Goal: Contribute content

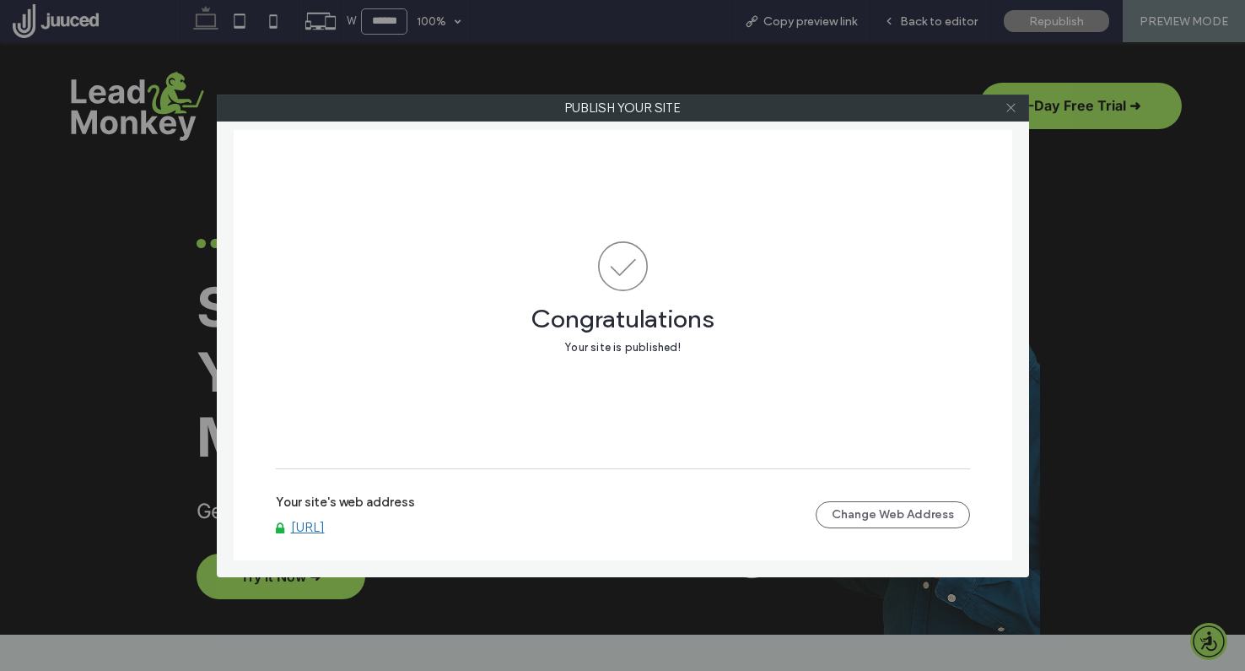
click at [1012, 109] on use at bounding box center [1011, 108] width 8 height 8
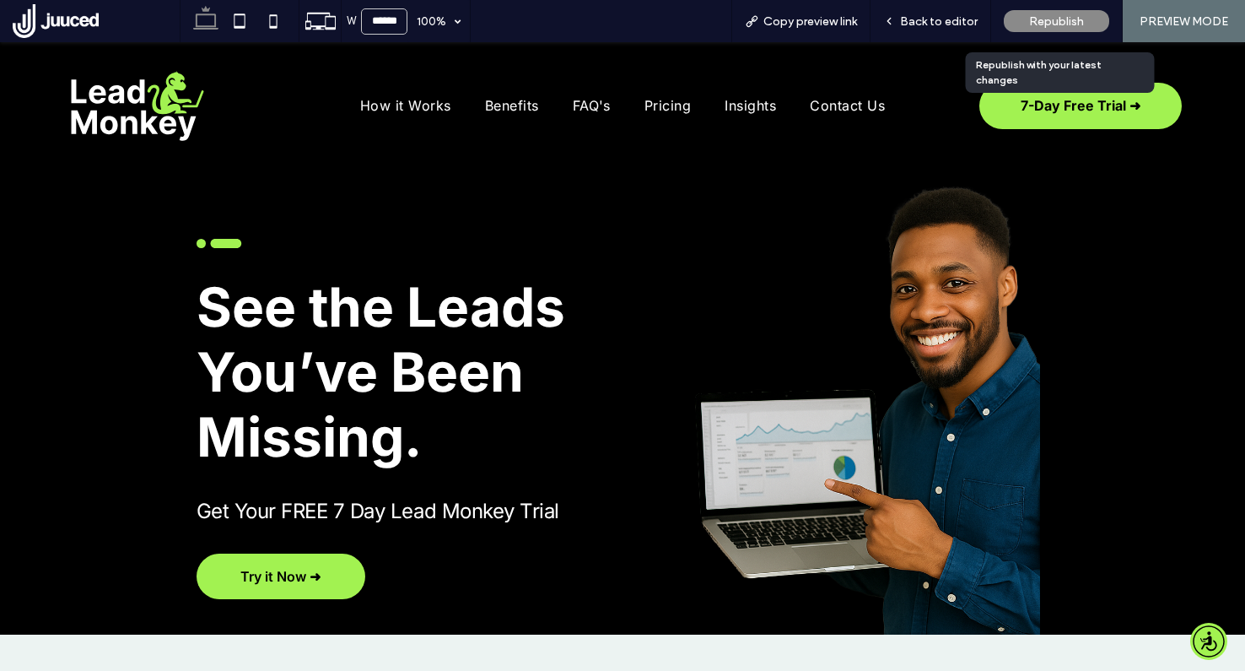
click at [1066, 22] on span "Republish" at bounding box center [1056, 21] width 55 height 14
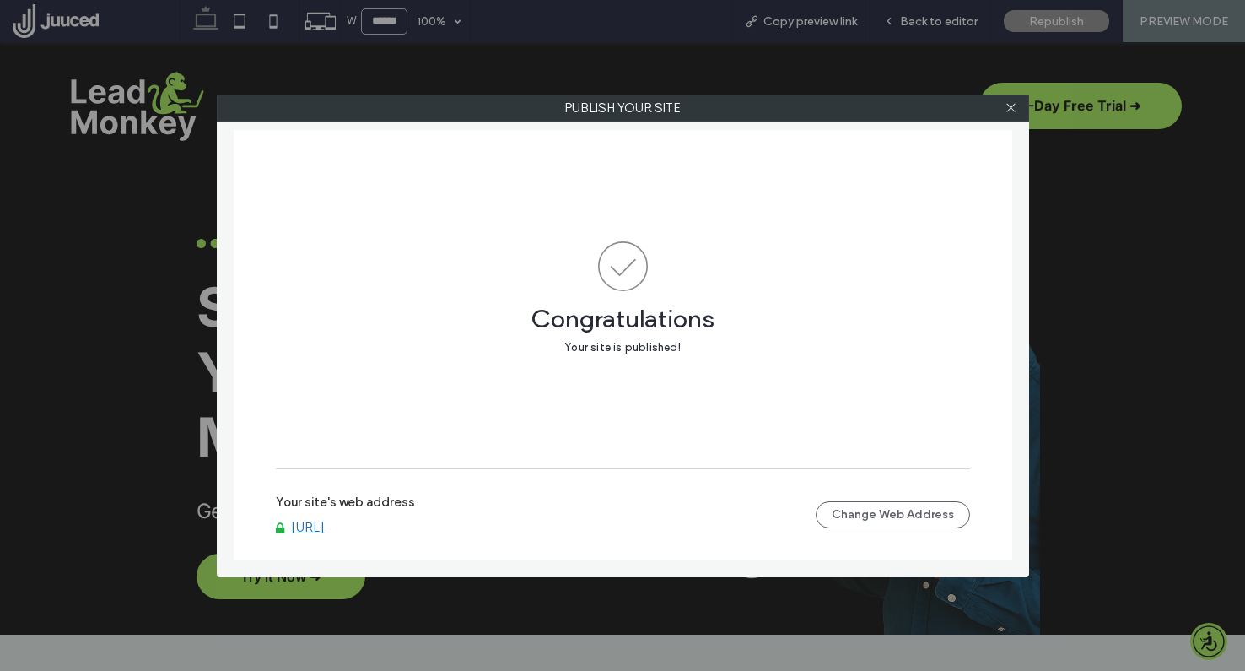
click at [325, 529] on link "[URL]" at bounding box center [308, 527] width 34 height 15
click at [1013, 101] on icon at bounding box center [1011, 107] width 13 height 13
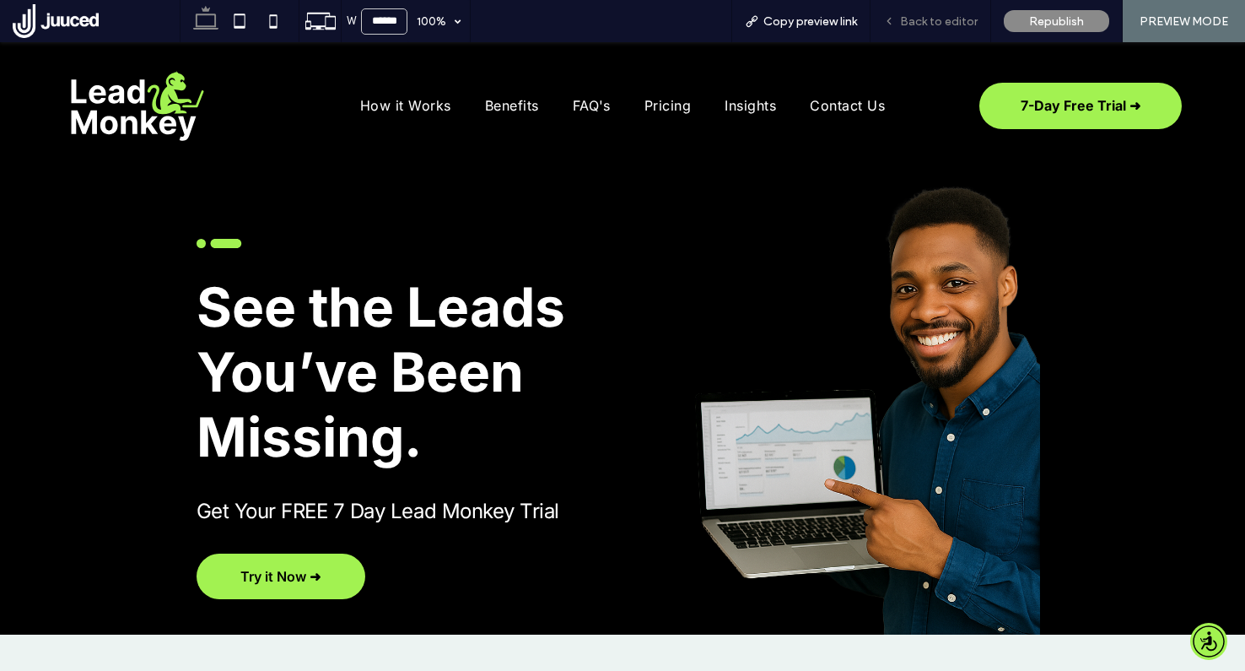
click at [947, 18] on span "Back to editor" at bounding box center [939, 21] width 78 height 14
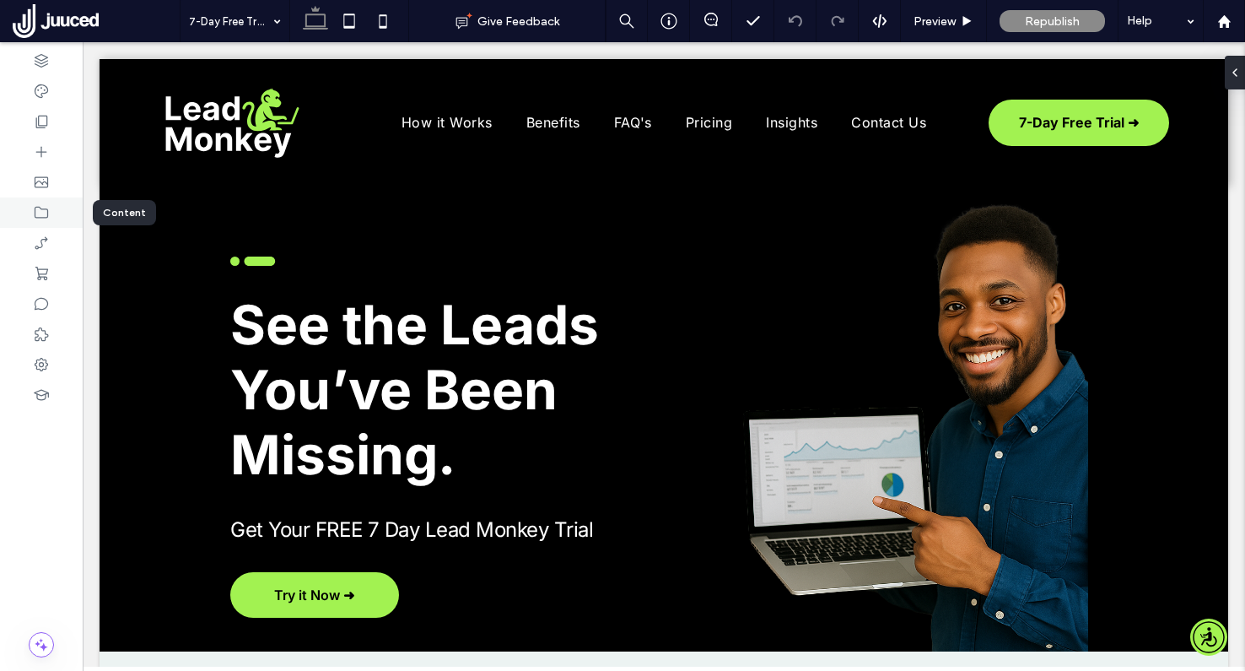
click at [43, 214] on icon at bounding box center [41, 212] width 17 height 17
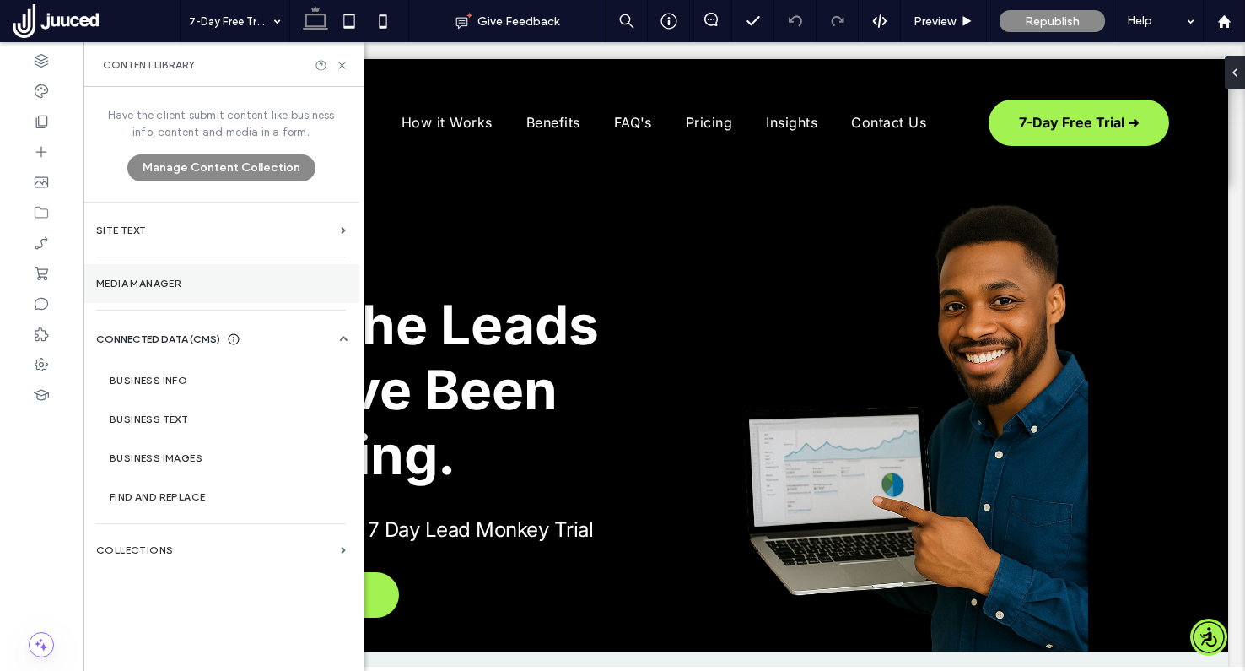
click at [190, 283] on label "Media Manager" at bounding box center [221, 284] width 250 height 12
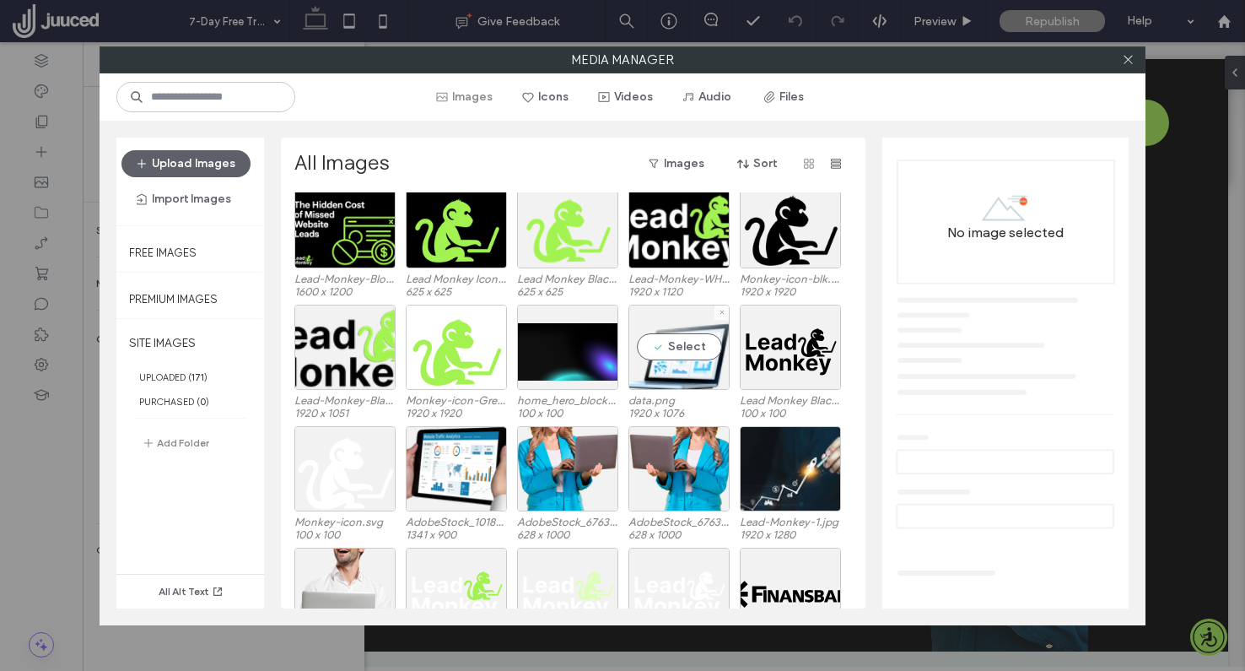
scroll to position [2323, 0]
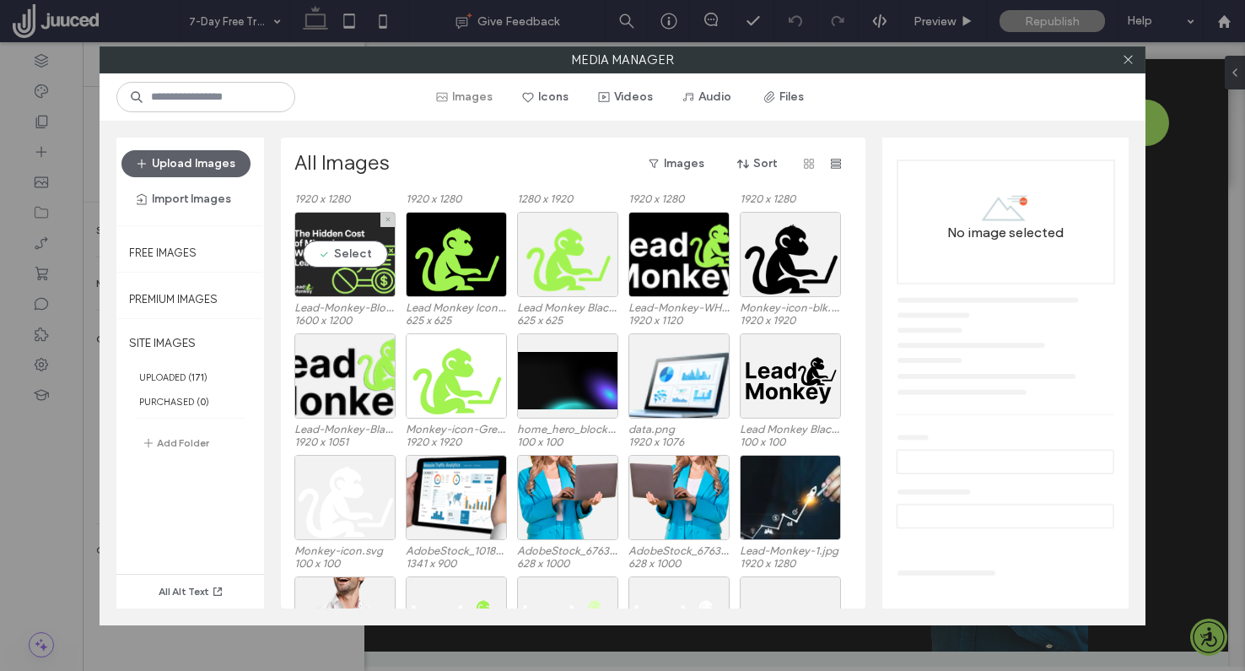
click at [351, 231] on div "Select" at bounding box center [344, 254] width 101 height 85
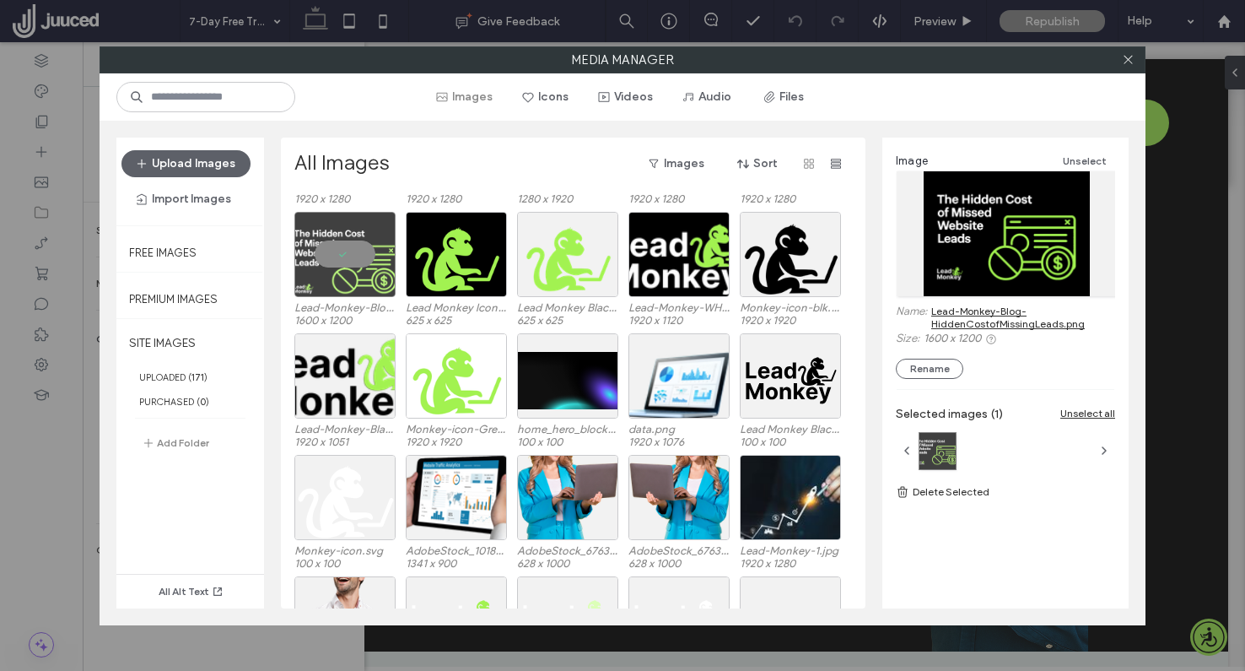
click at [1008, 316] on link "Lead-Monkey-Blog-HiddenCostofMissingLeads.png" at bounding box center [1023, 317] width 184 height 25
click at [337, 256] on div at bounding box center [344, 254] width 101 height 85
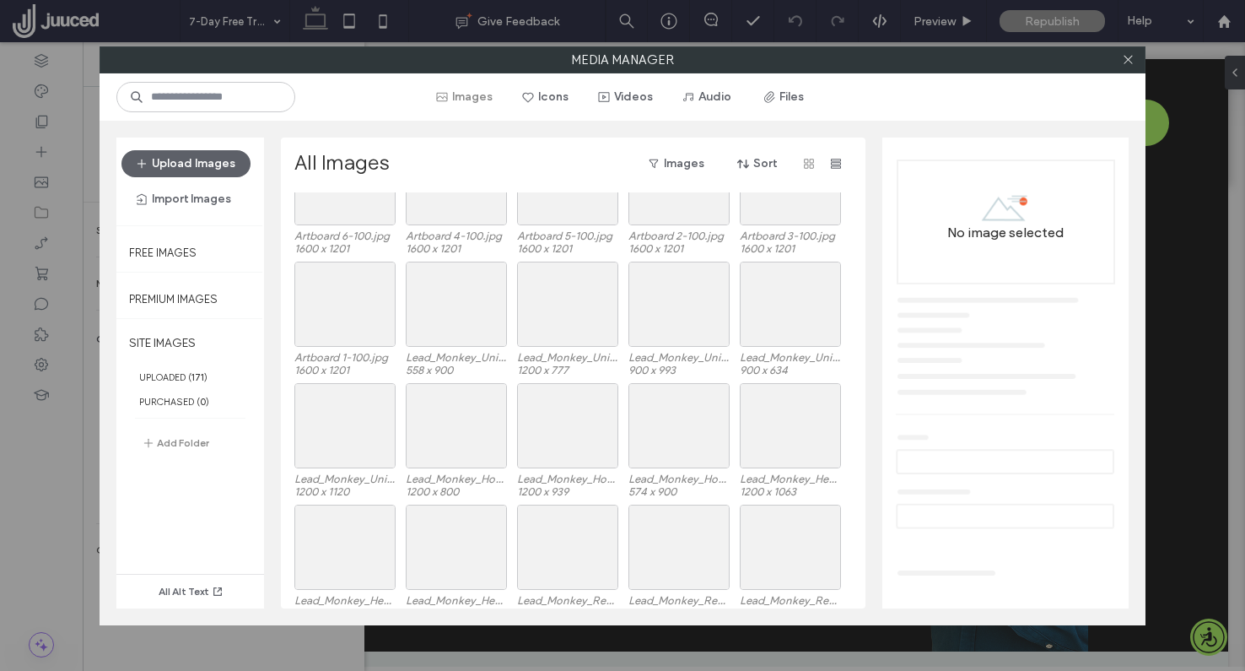
scroll to position [689, 0]
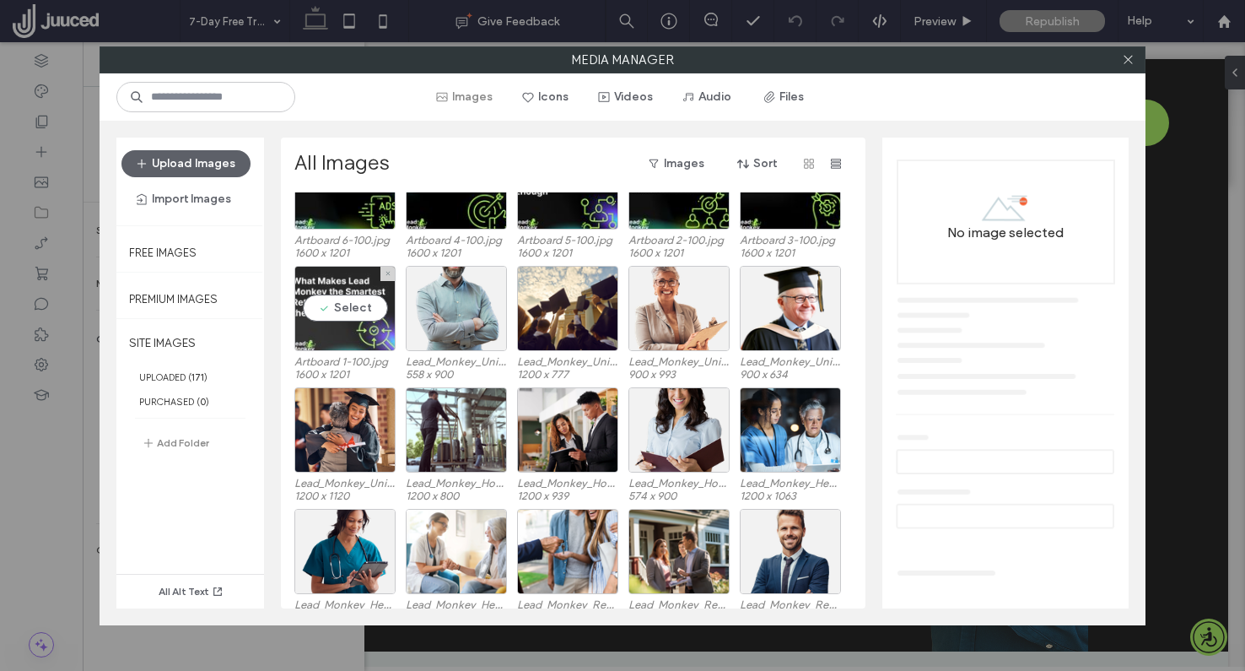
click at [343, 298] on div "Select" at bounding box center [344, 308] width 101 height 85
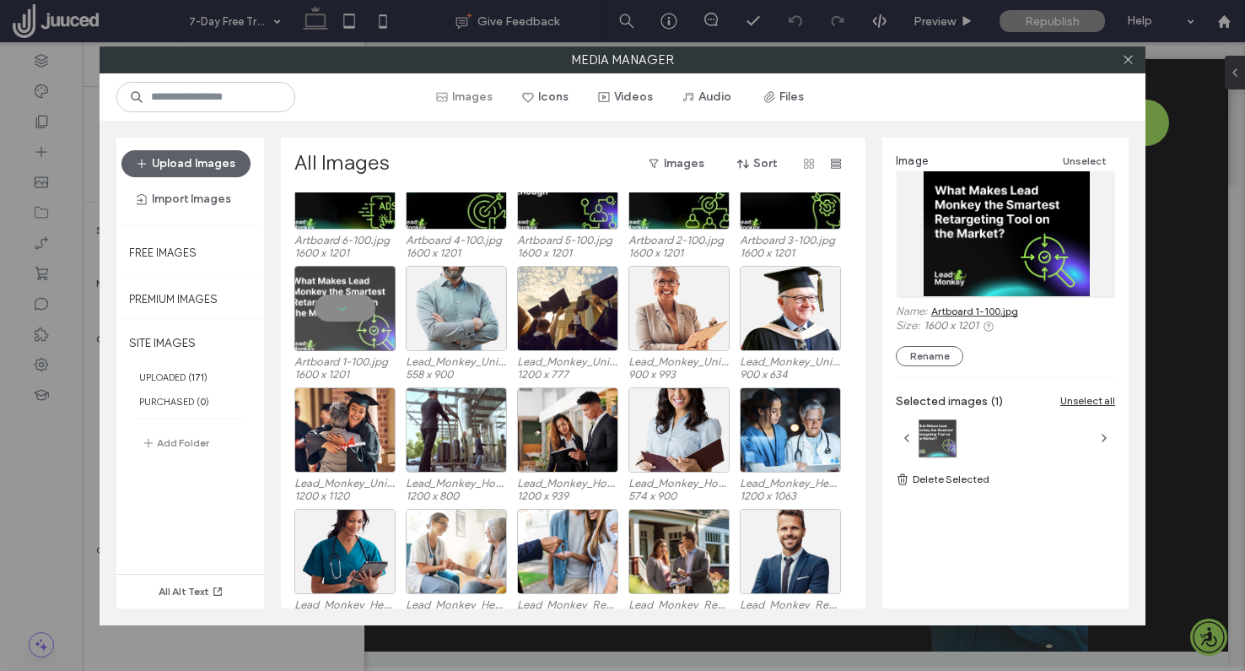
click at [976, 313] on link "Artboard 1-100.jpg" at bounding box center [974, 311] width 87 height 13
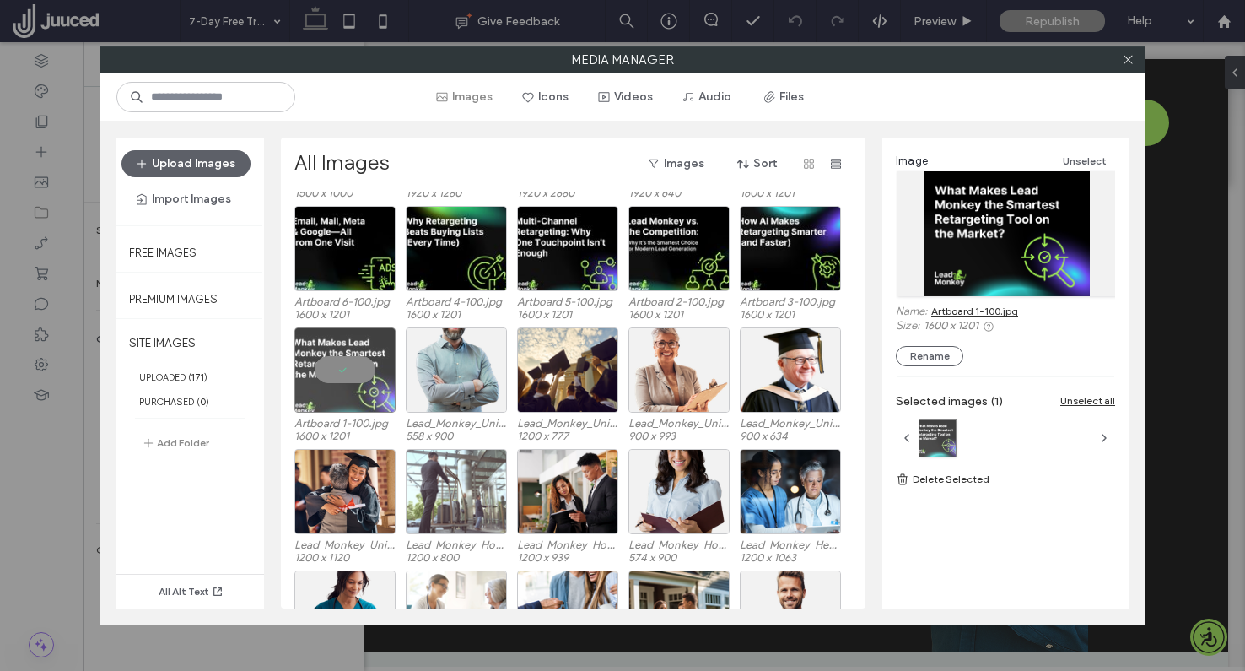
scroll to position [600, 0]
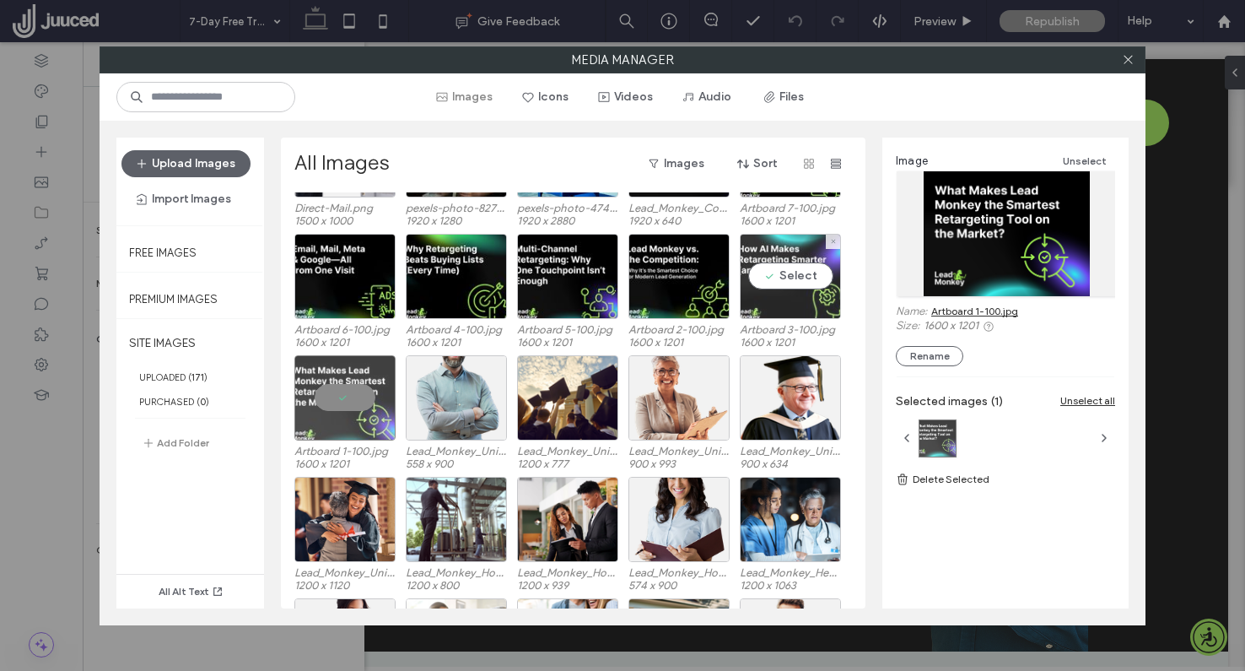
click at [781, 253] on div "Select" at bounding box center [790, 276] width 101 height 85
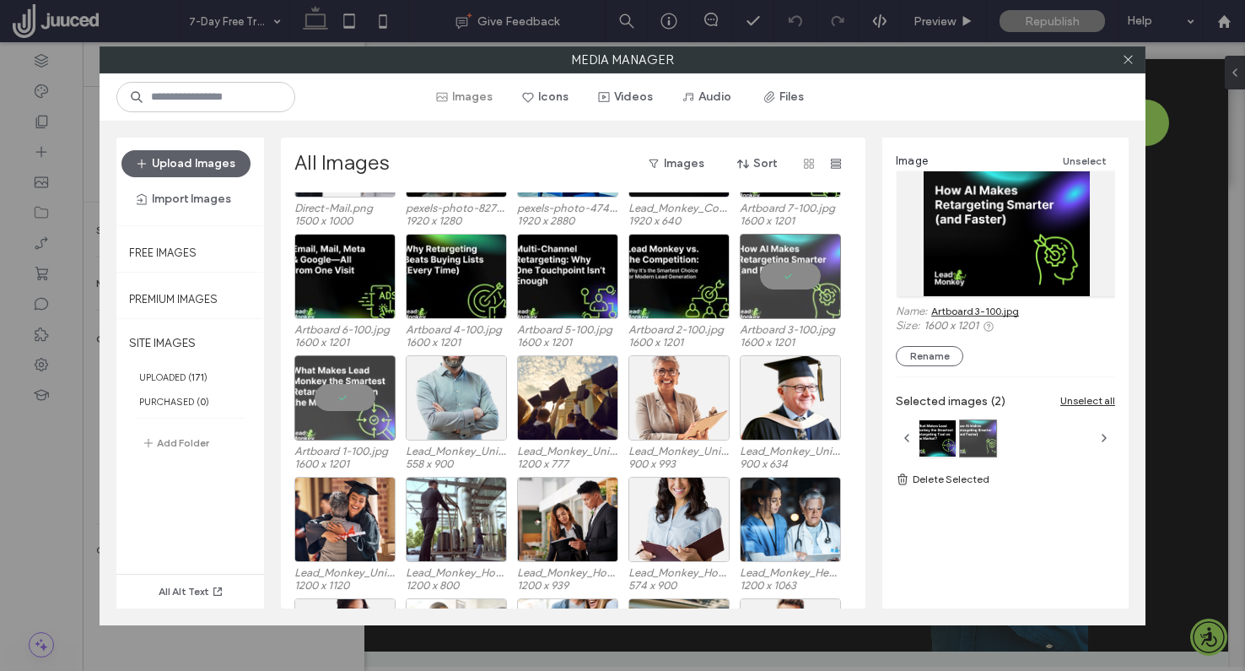
click at [966, 310] on link "Artboard 3-100.jpg" at bounding box center [975, 311] width 88 height 13
click at [353, 401] on div at bounding box center [344, 397] width 101 height 85
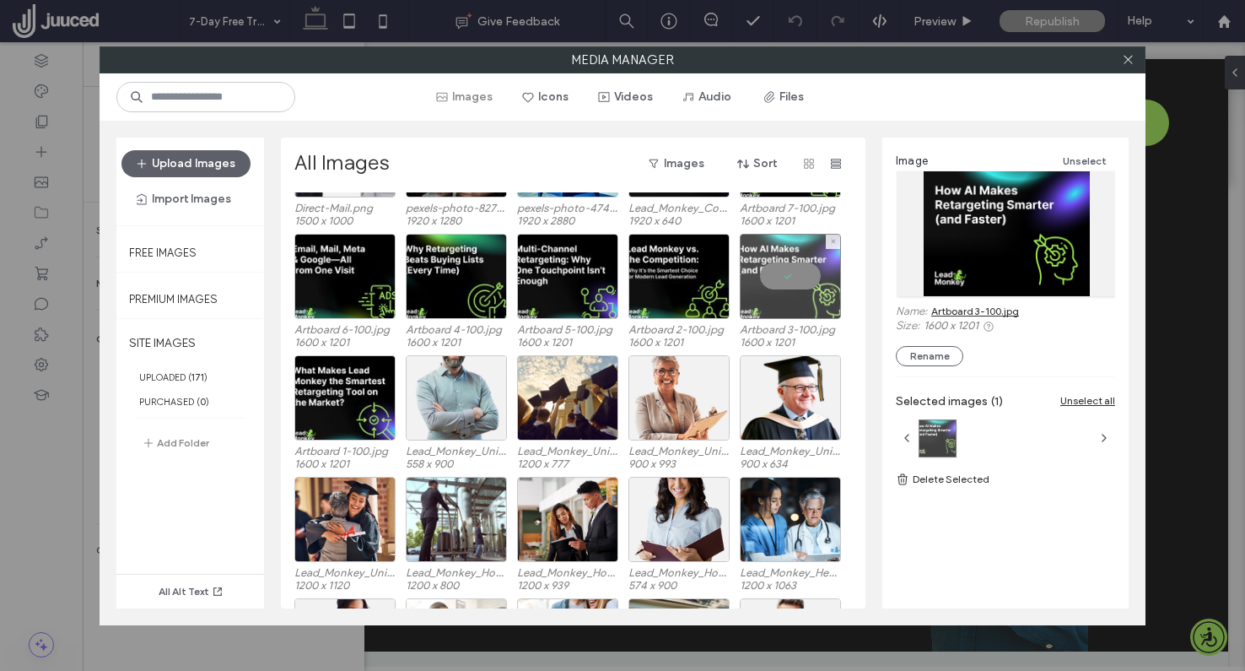
click at [799, 278] on div at bounding box center [790, 276] width 101 height 85
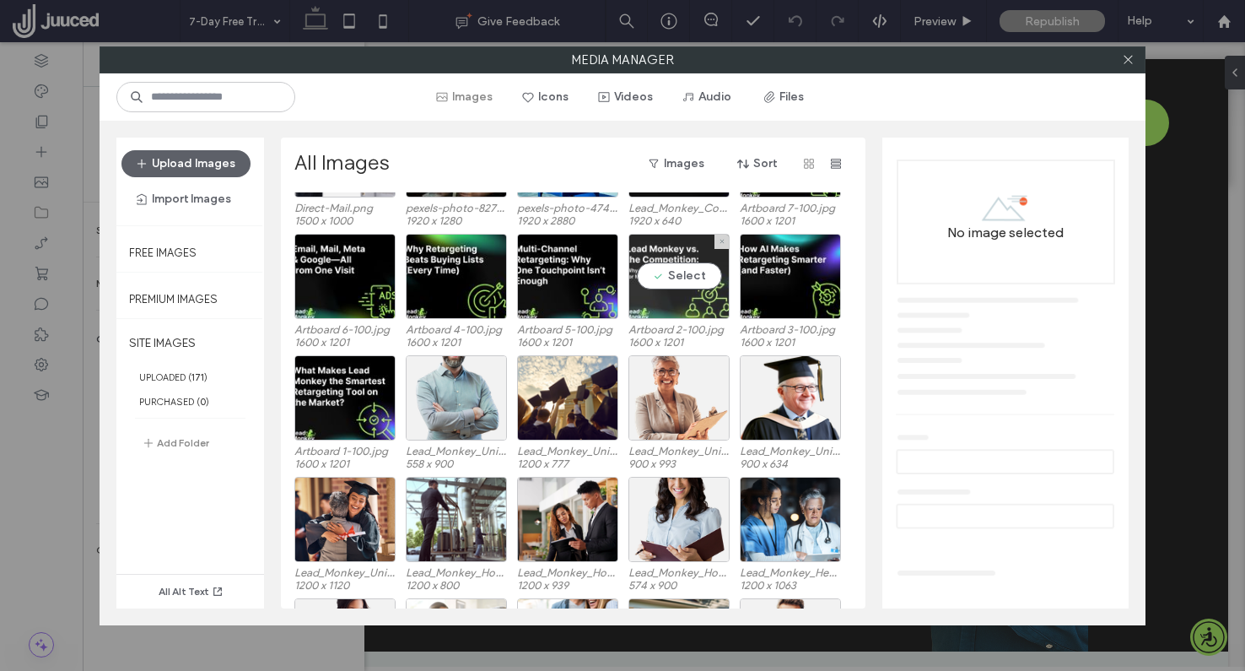
click at [699, 262] on div "Select" at bounding box center [679, 276] width 101 height 85
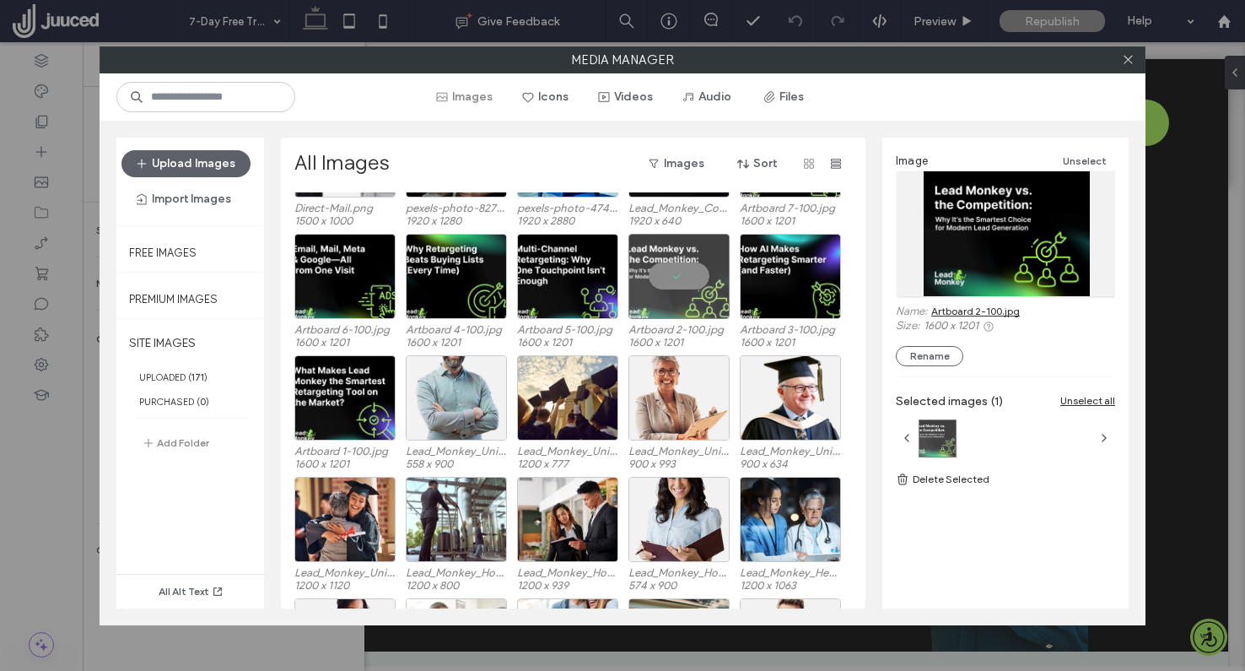
click at [968, 306] on link "Artboard 2-100.jpg" at bounding box center [975, 311] width 89 height 13
click at [679, 272] on div at bounding box center [679, 276] width 101 height 85
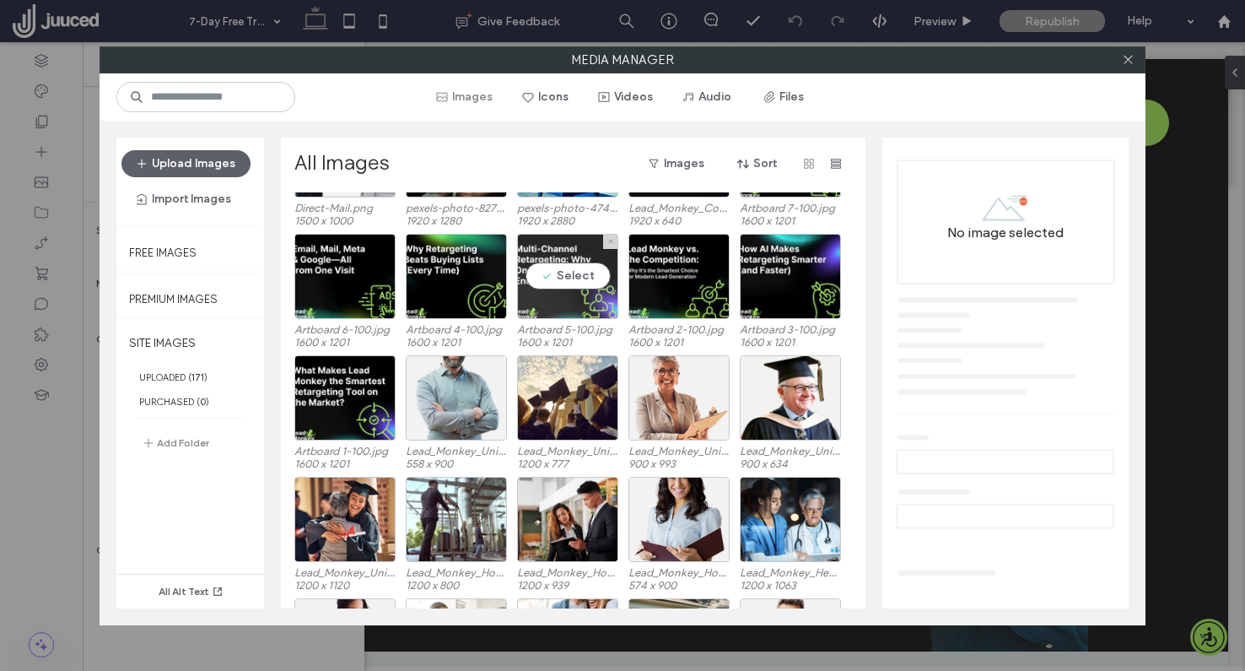
click at [561, 259] on div "Select" at bounding box center [567, 276] width 101 height 85
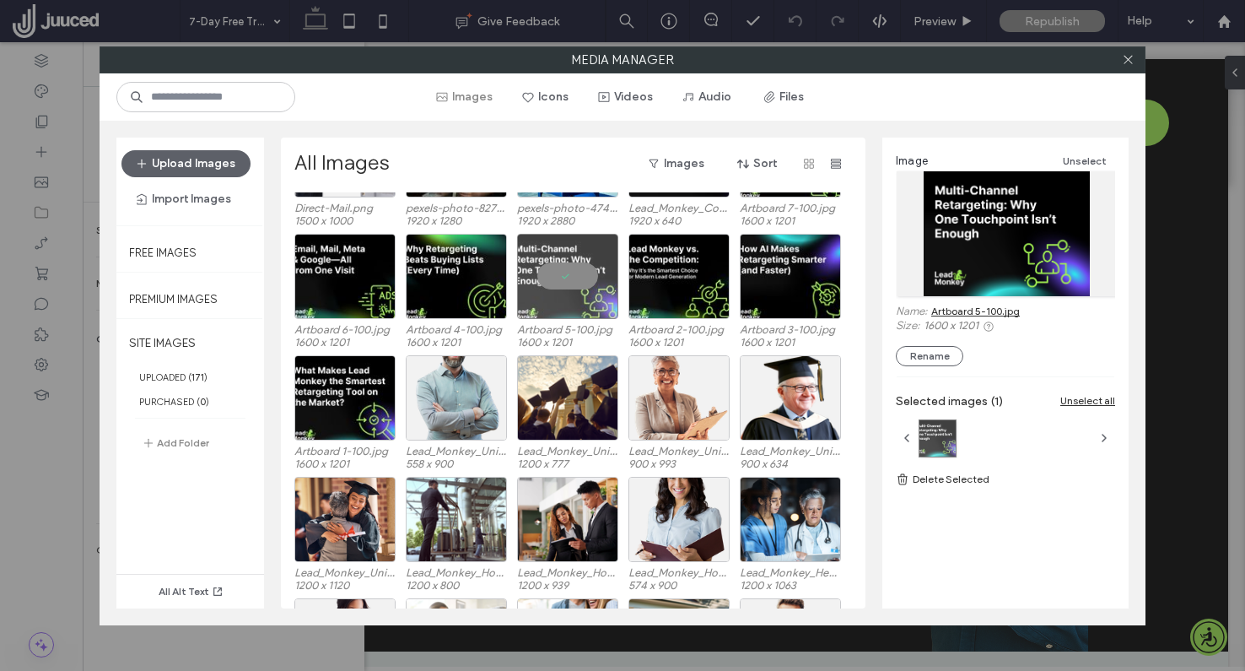
click at [982, 308] on link "Artboard 5-100.jpg" at bounding box center [975, 311] width 89 height 13
click at [566, 267] on div at bounding box center [567, 276] width 101 height 85
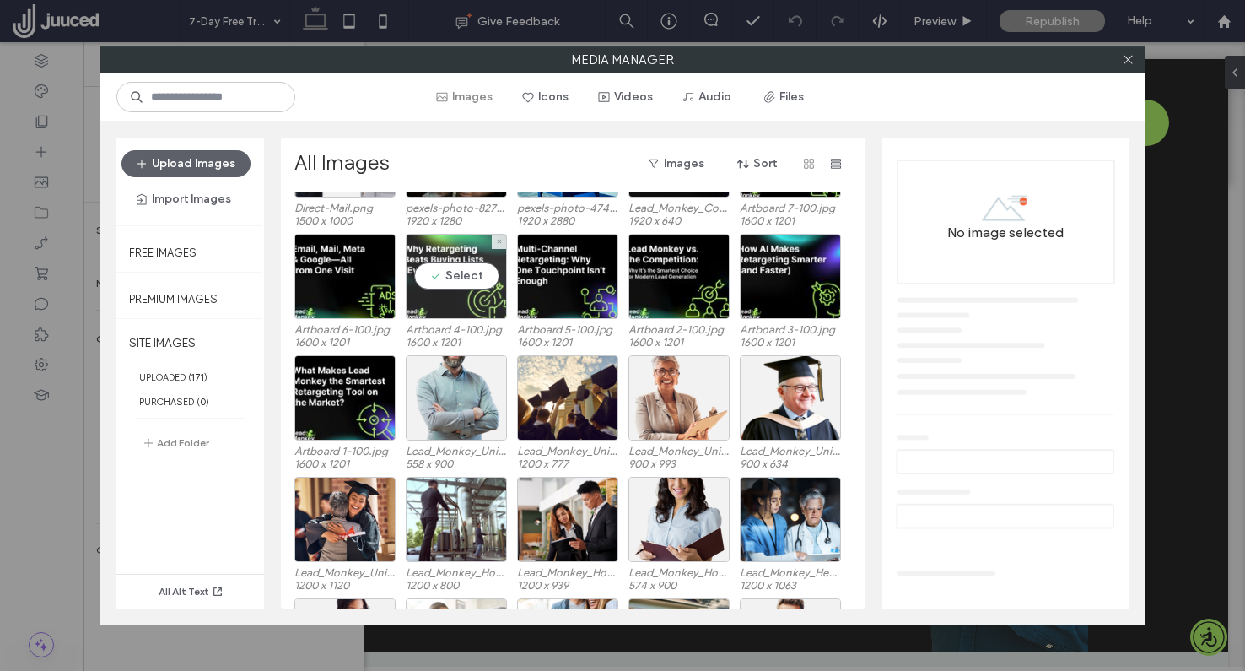
click at [433, 276] on div "Select" at bounding box center [456, 276] width 101 height 85
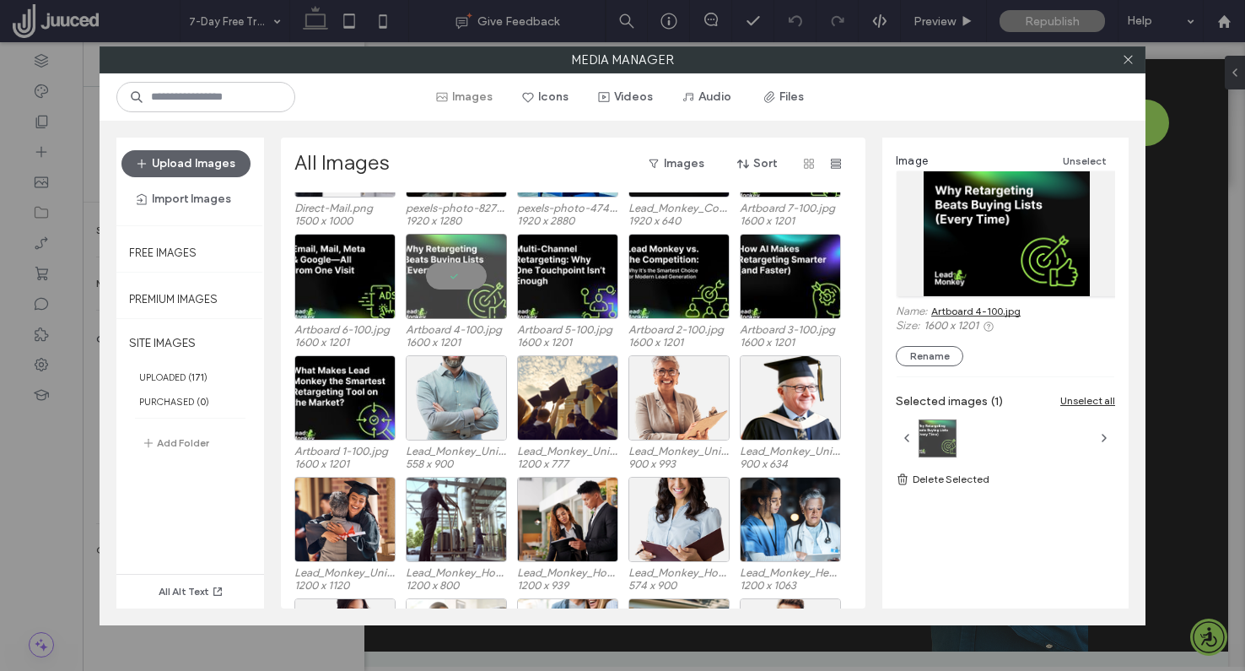
click at [957, 309] on link "Artboard 4-100.jpg" at bounding box center [975, 311] width 89 height 13
click at [456, 276] on div at bounding box center [456, 276] width 101 height 85
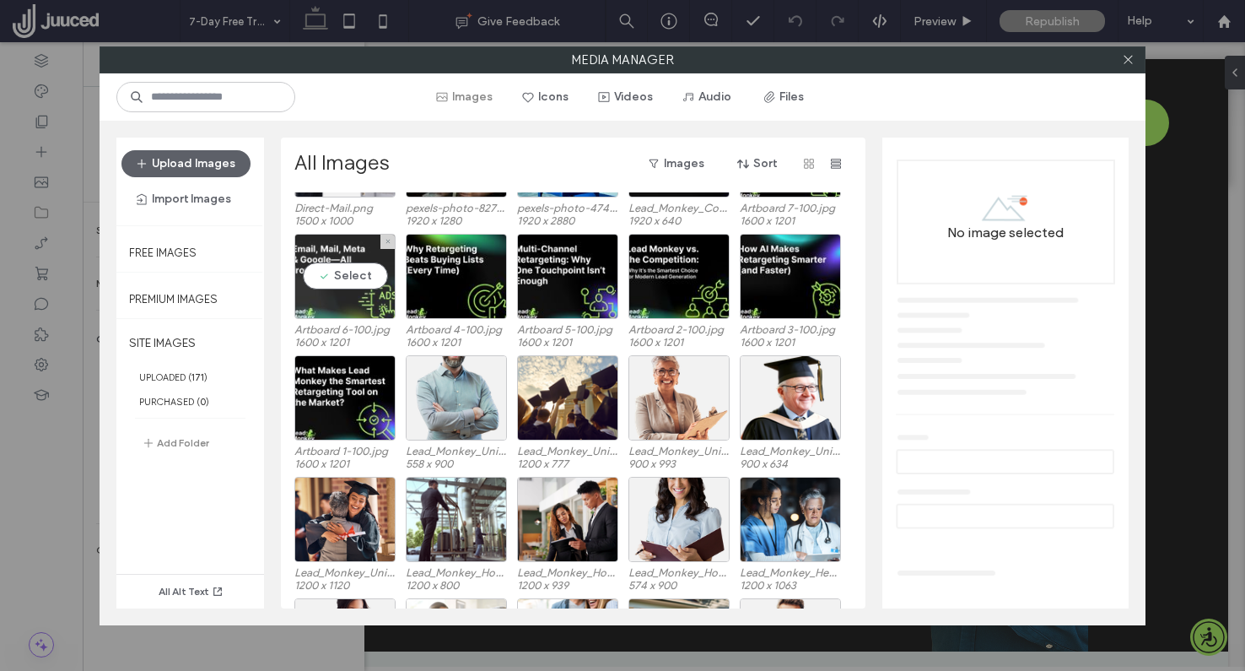
click at [361, 258] on div "Select" at bounding box center [344, 276] width 101 height 85
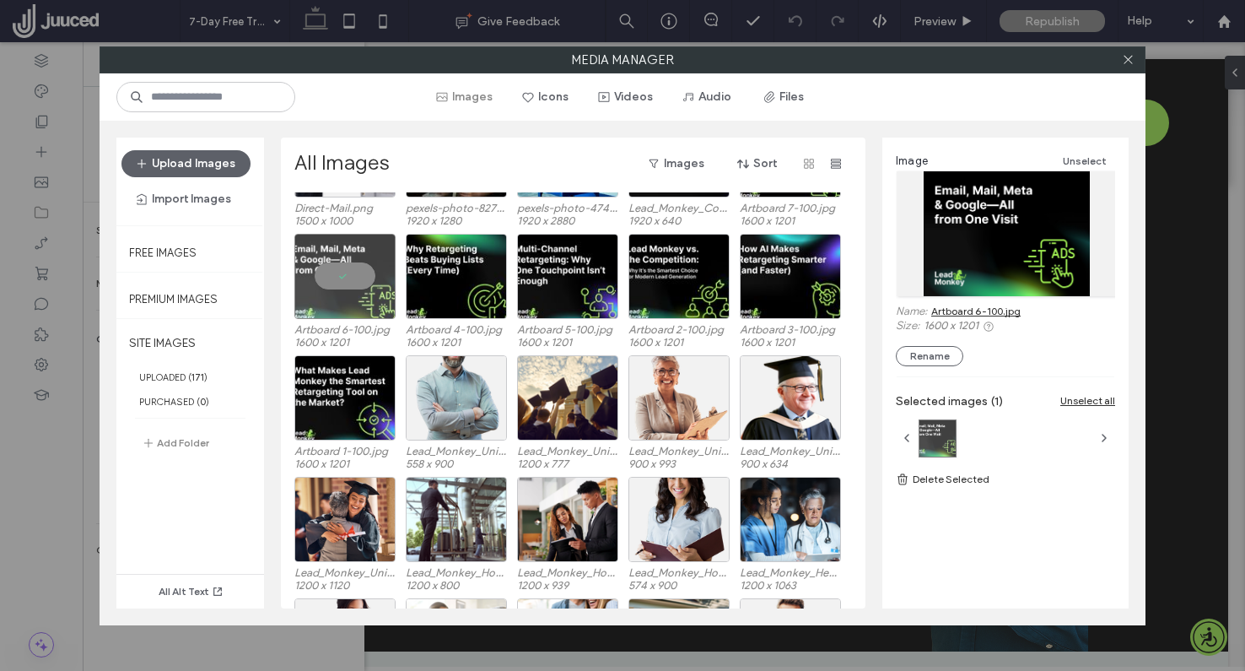
click at [999, 314] on link "Artboard 6-100.jpg" at bounding box center [975, 311] width 89 height 13
click at [347, 278] on div at bounding box center [344, 276] width 101 height 85
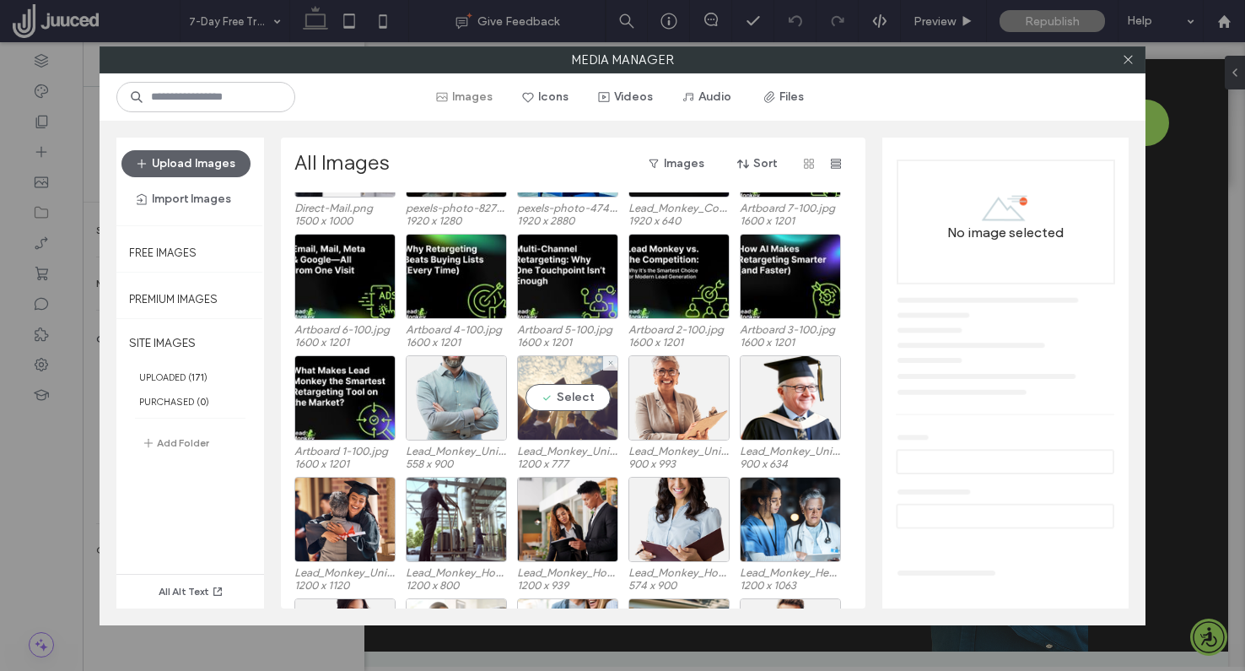
scroll to position [342, 0]
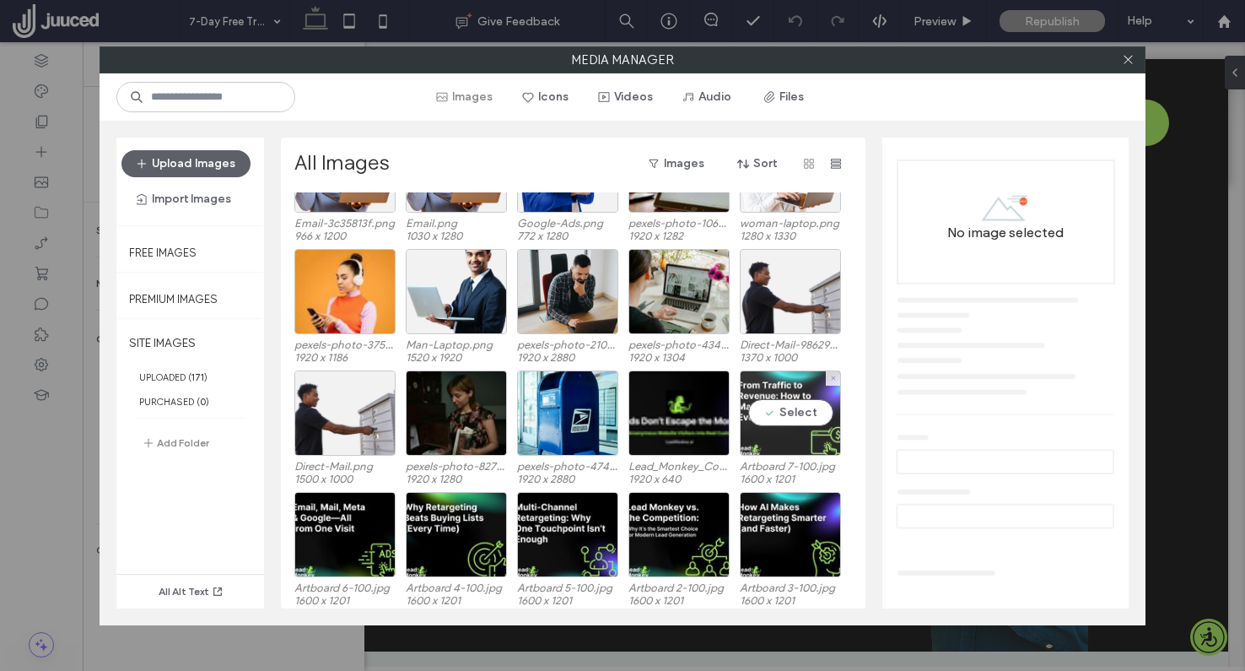
click at [800, 409] on div "Select" at bounding box center [790, 412] width 101 height 85
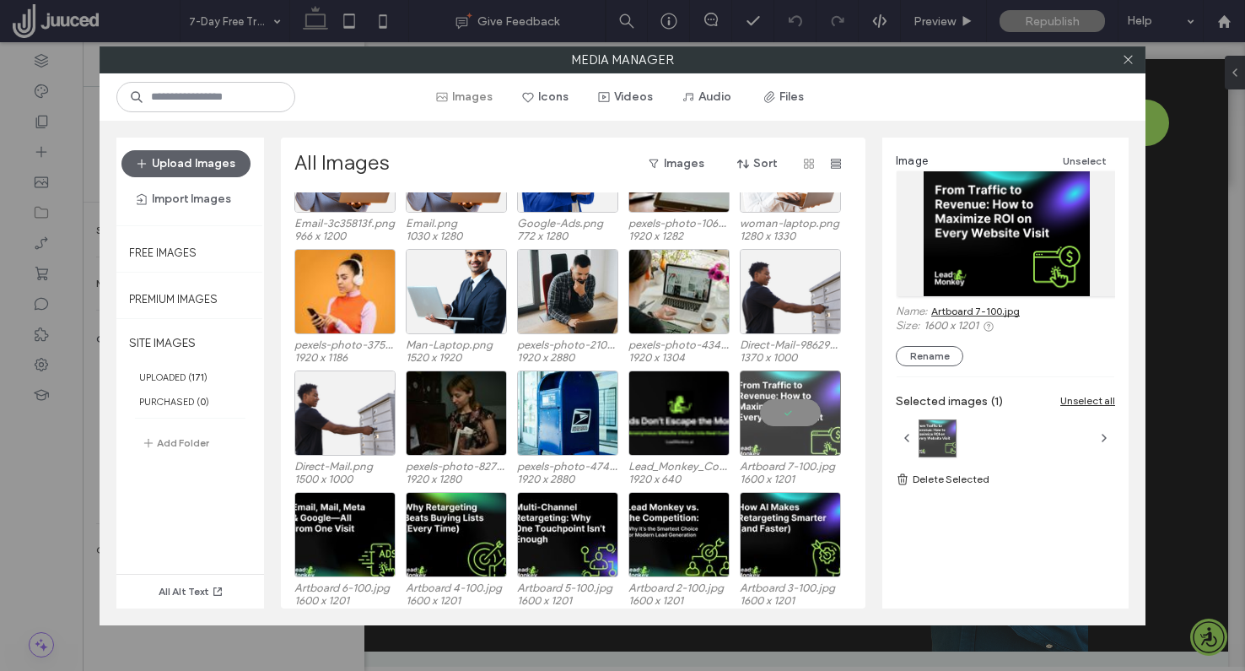
click at [990, 310] on link "Artboard 7-100.jpg" at bounding box center [975, 311] width 89 height 13
click at [783, 411] on div at bounding box center [790, 412] width 101 height 85
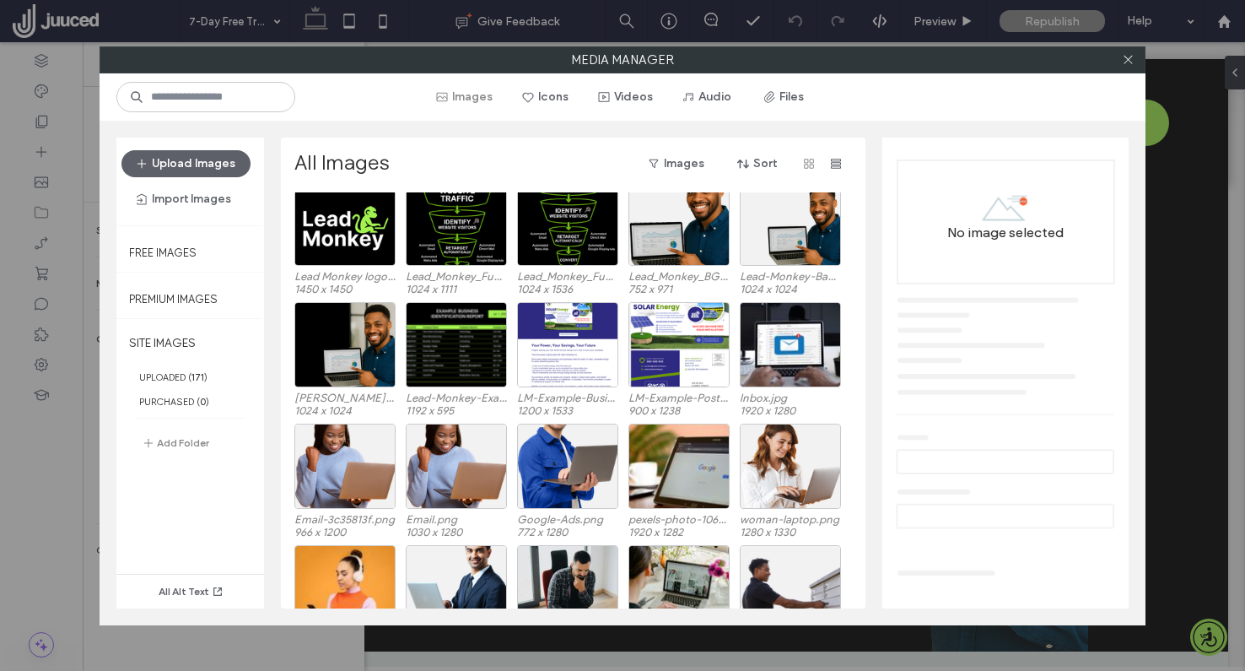
scroll to position [0, 0]
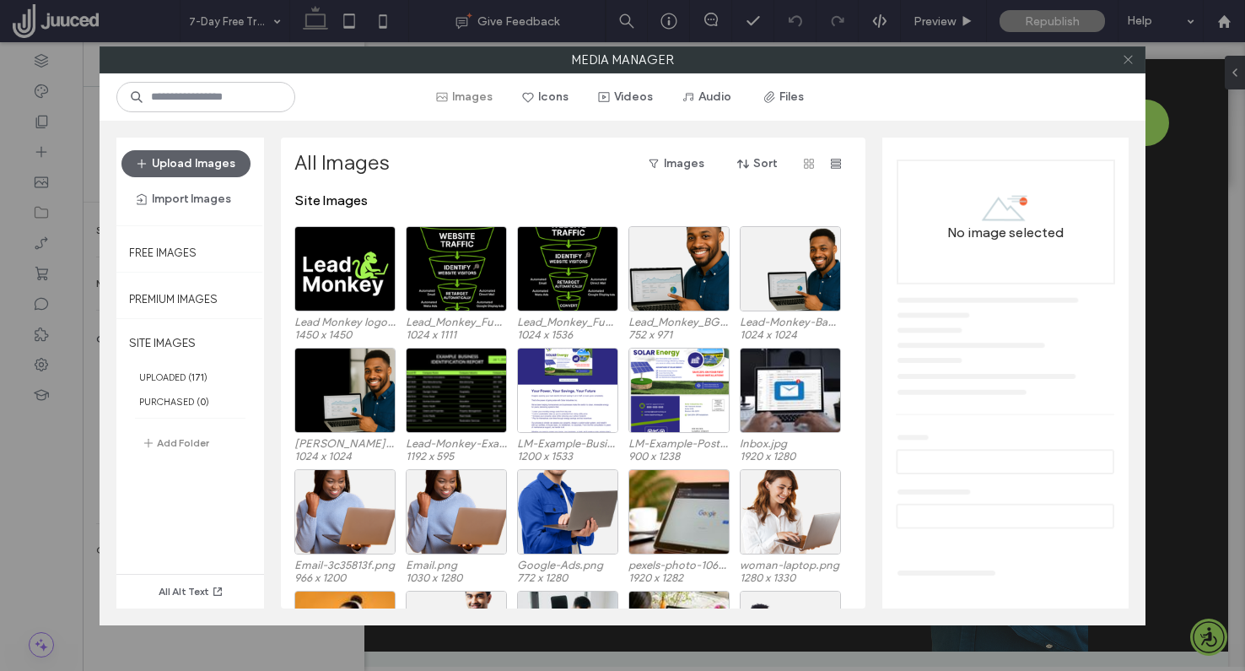
click at [1131, 53] on icon at bounding box center [1128, 59] width 13 height 13
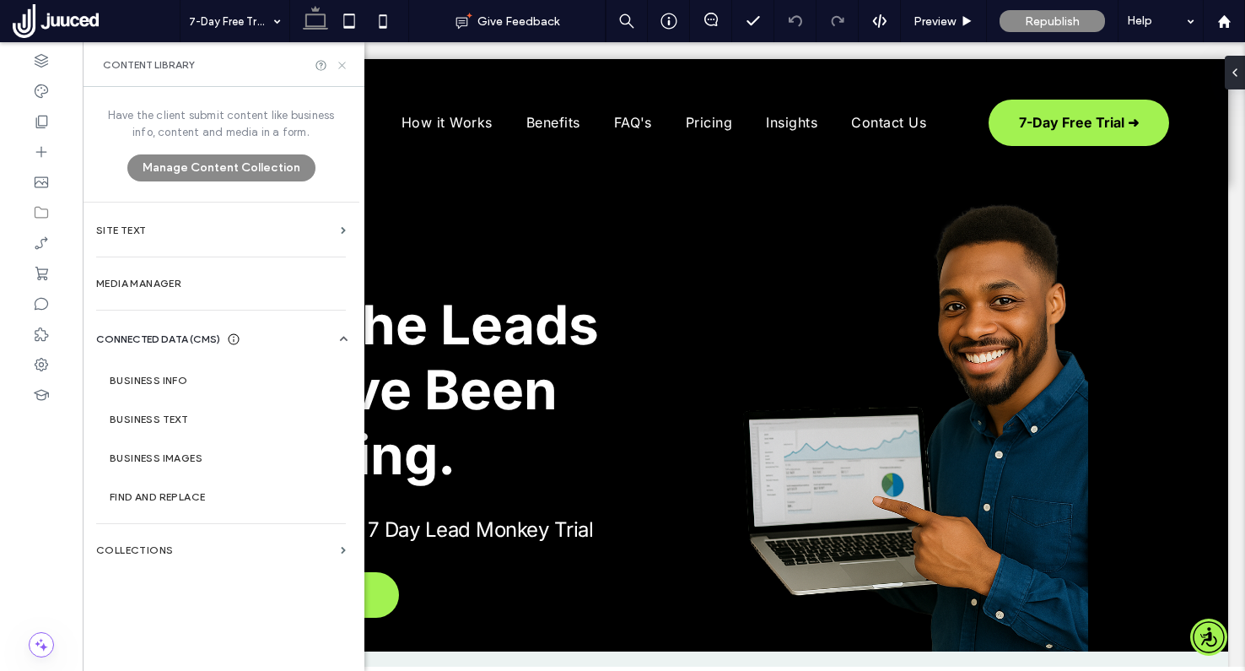
click at [343, 64] on use at bounding box center [341, 65] width 7 height 7
